Goal: Browse casually

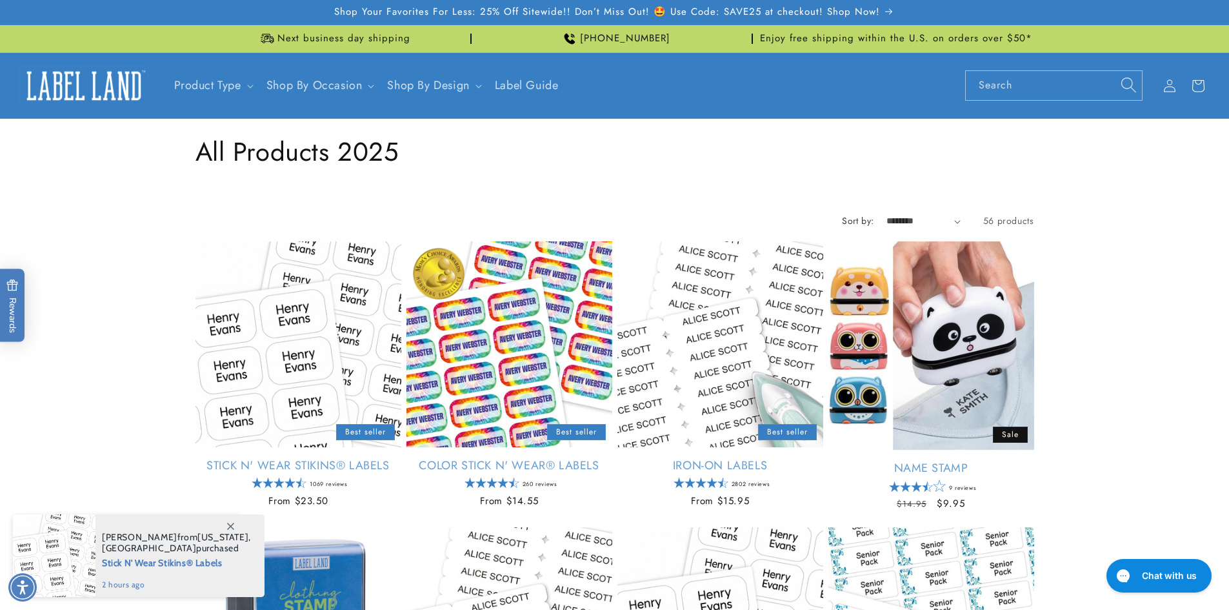
click at [83, 90] on img at bounding box center [83, 86] width 129 height 40
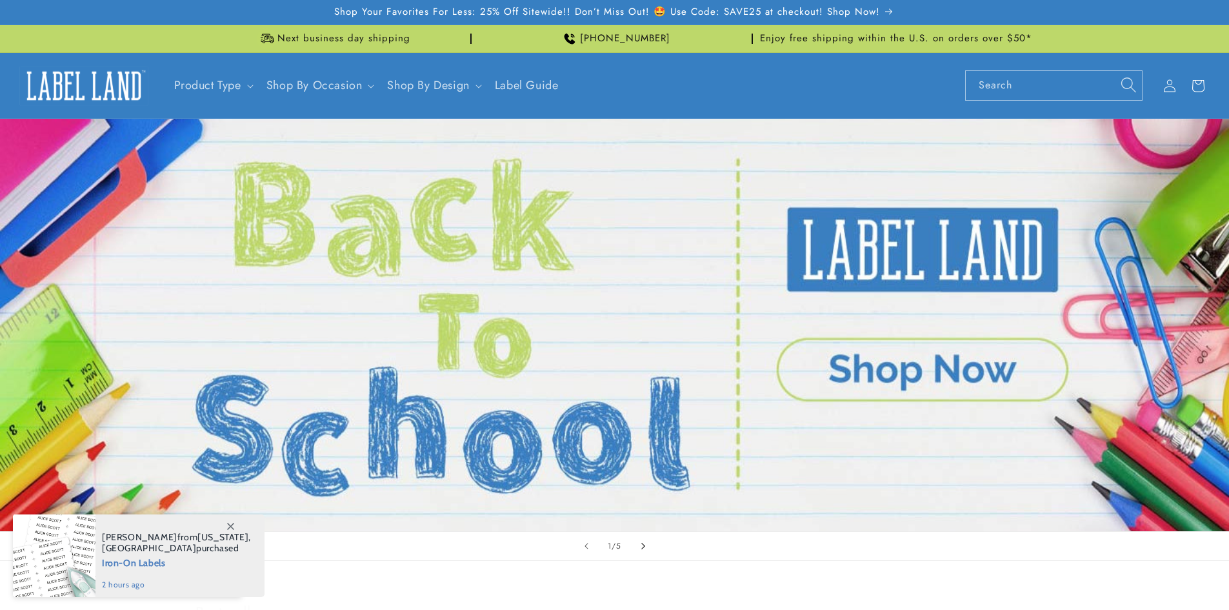
click at [645, 547] on icon "Next slide" at bounding box center [643, 546] width 5 height 14
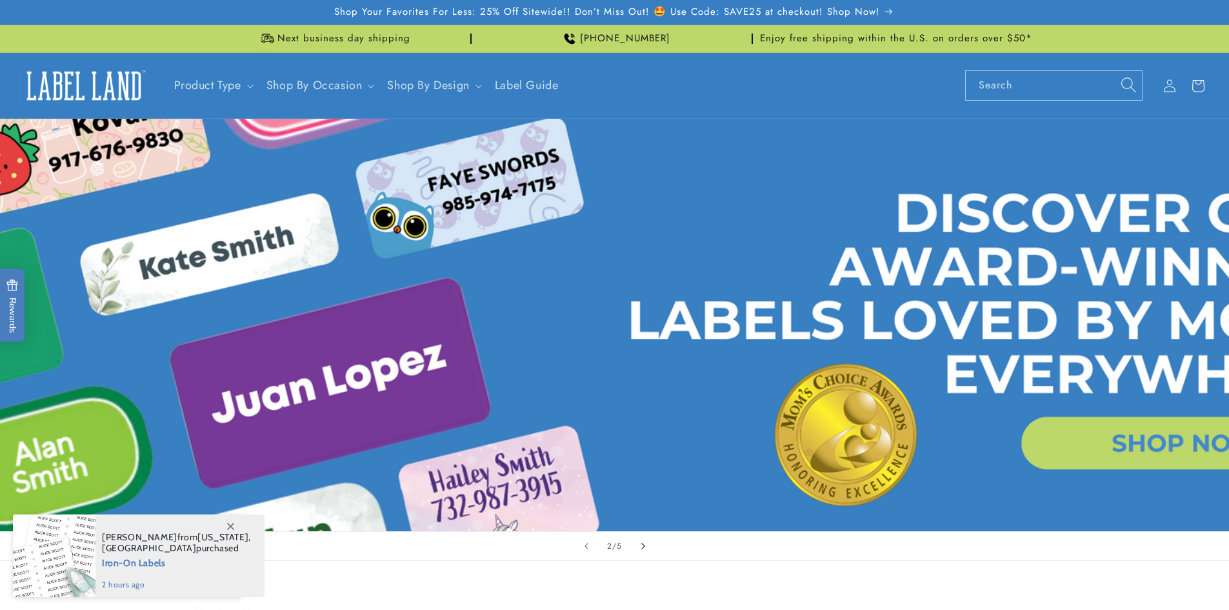
click at [645, 547] on icon "Next slide" at bounding box center [643, 546] width 5 height 14
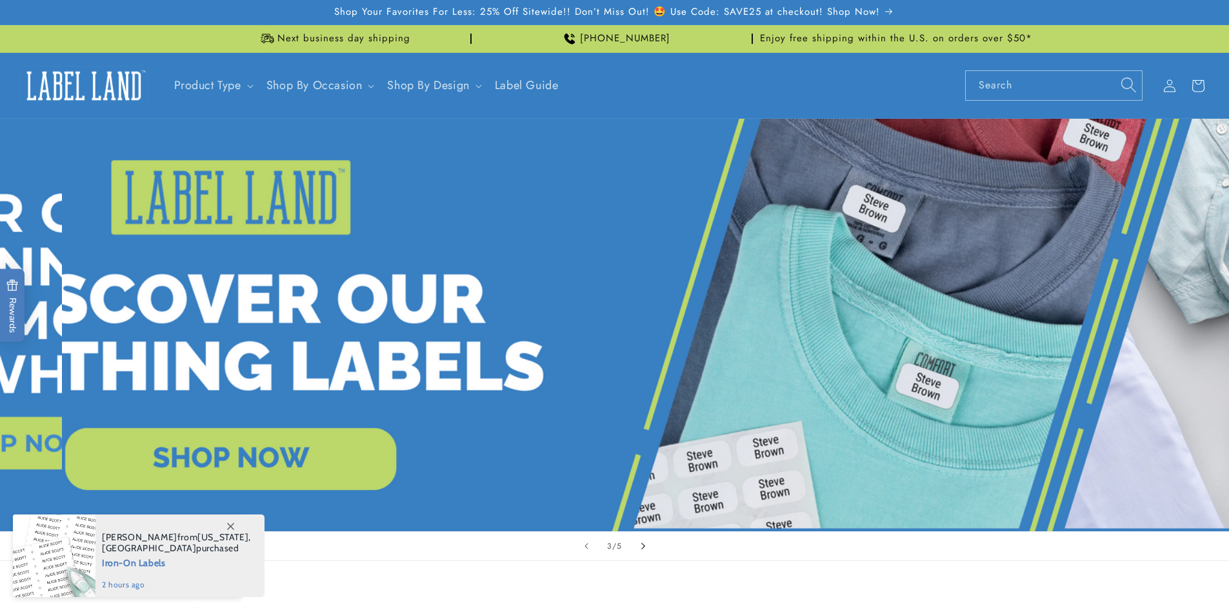
click at [645, 547] on icon "Next slide" at bounding box center [643, 546] width 5 height 14
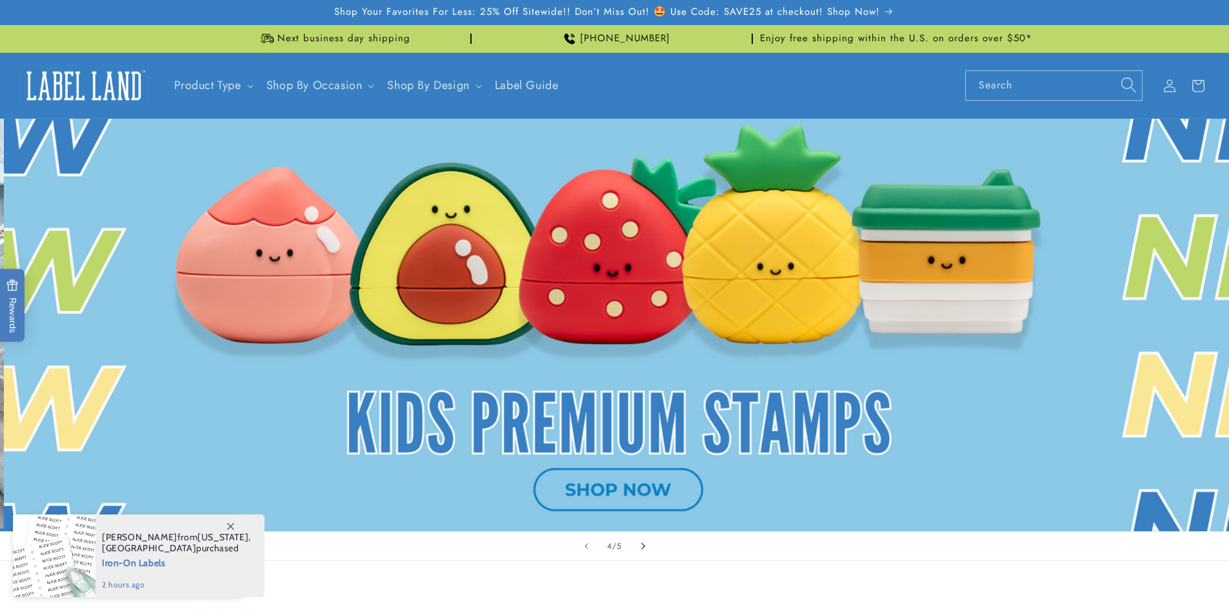
scroll to position [0, 3687]
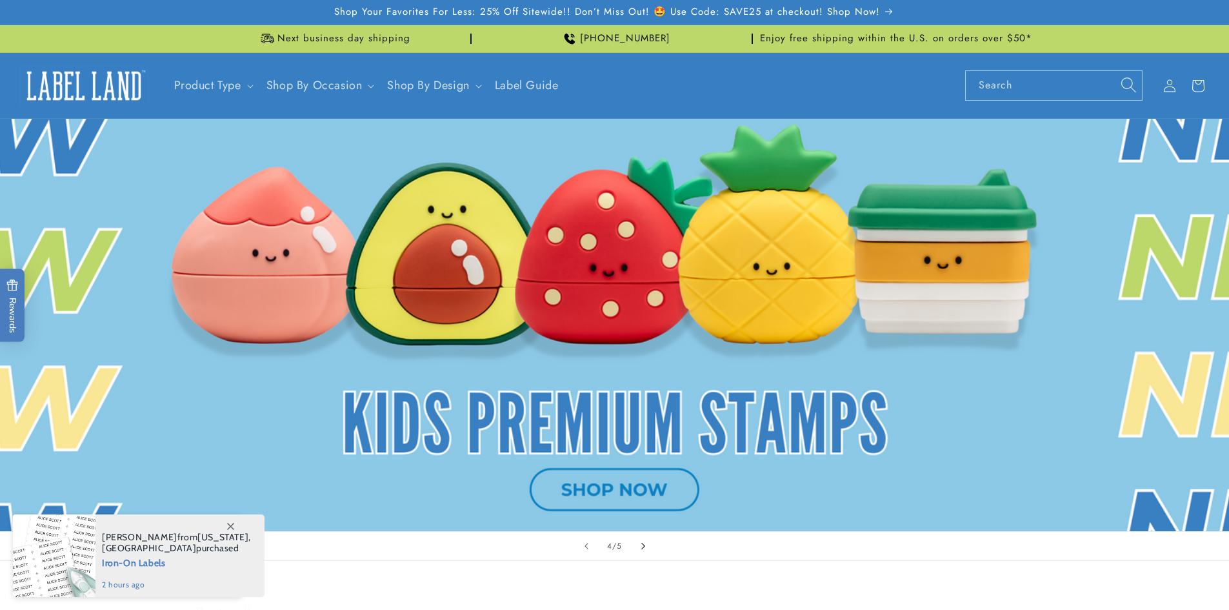
click at [645, 547] on icon "Next slide" at bounding box center [643, 546] width 5 height 14
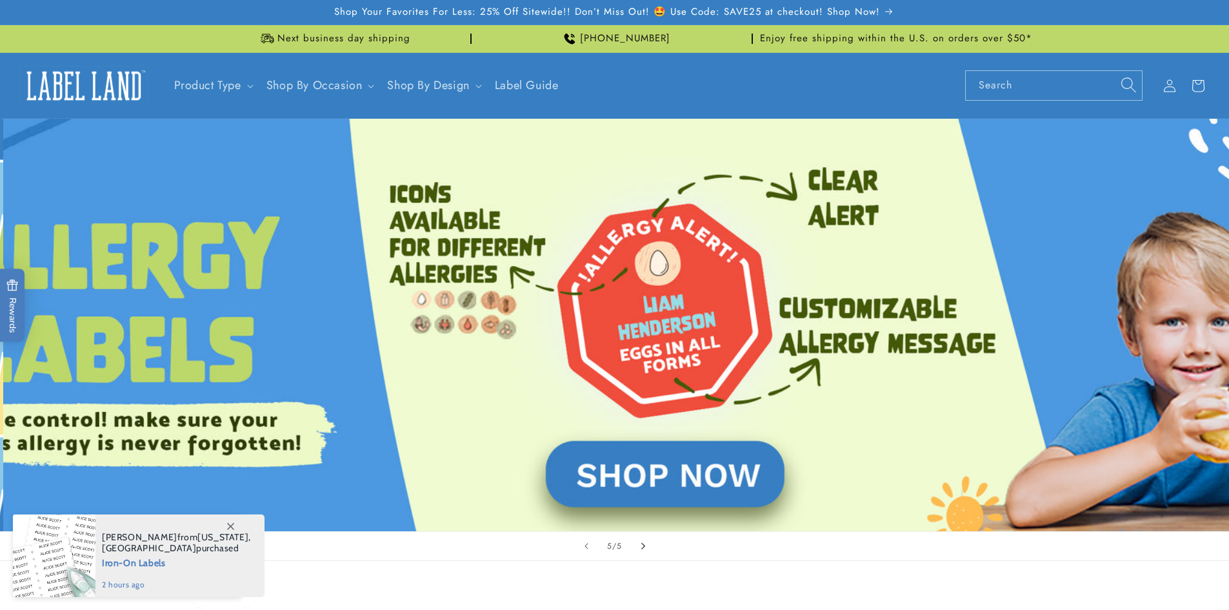
scroll to position [0, 4916]
